Goal: Task Accomplishment & Management: Complete application form

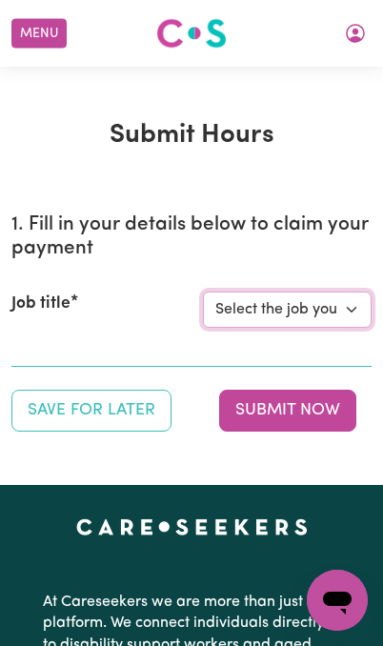
click at [334, 296] on select "Select the job you're submitting hours for... [[PERSON_NAME]] Support Worker Ne…" at bounding box center [287, 309] width 169 height 36
select select "15093"
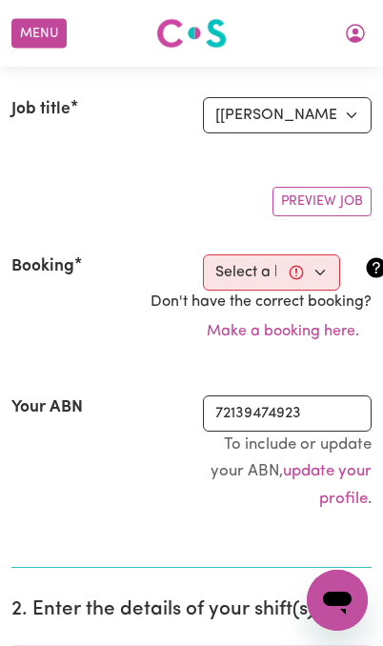
scroll to position [195, 0]
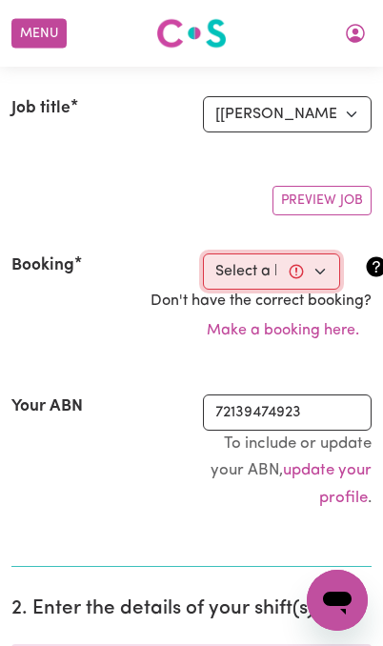
click at [311, 271] on select "Select a booking... [DATE] 03:00pm to 11:00pm (RECURRING)" at bounding box center [271, 271] width 137 height 36
select select "363834"
type input "[DATE]"
type input "19"
type input "9"
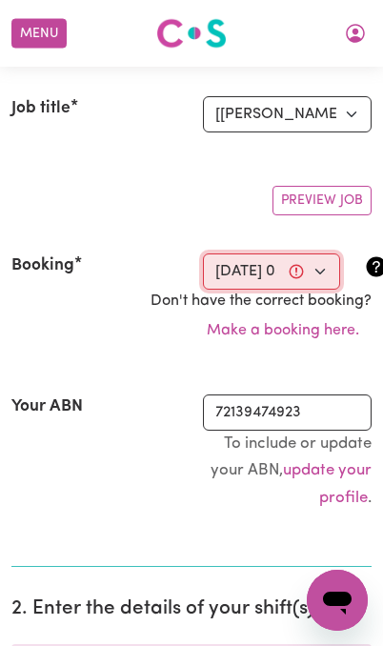
type input "2025"
type input "15:00"
type input "3"
type input "0"
select select "pm"
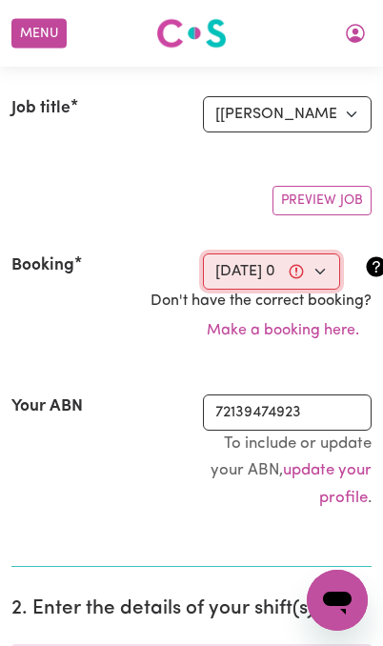
type input "23:00"
type input "11"
type input "0"
select select "pm"
select select "45-Weekday"
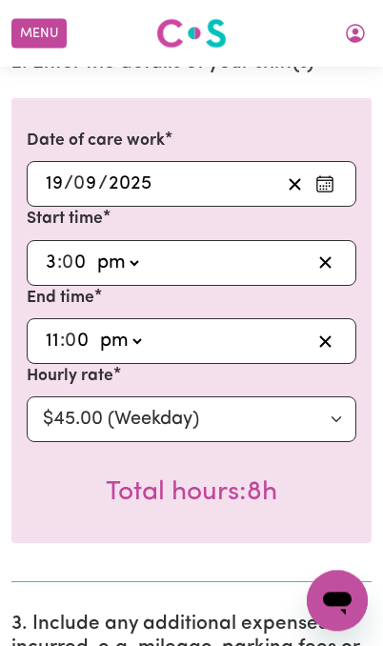
scroll to position [741, 0]
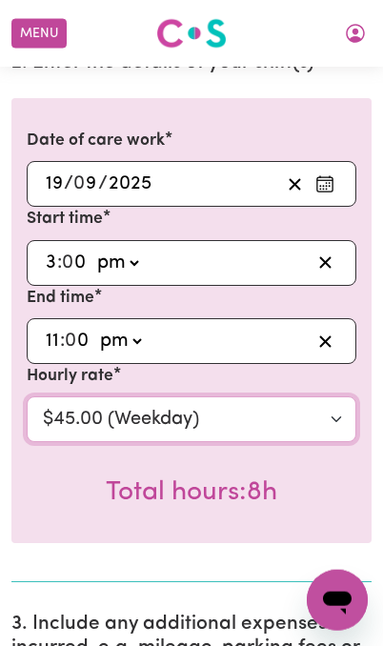
click at [324, 410] on select "Select rate... $45.00 (Weekday)" at bounding box center [192, 419] width 330 height 46
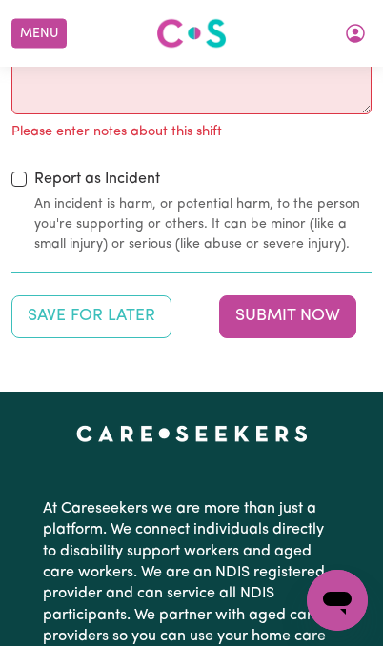
scroll to position [2912, 0]
